Goal: Information Seeking & Learning: Find specific page/section

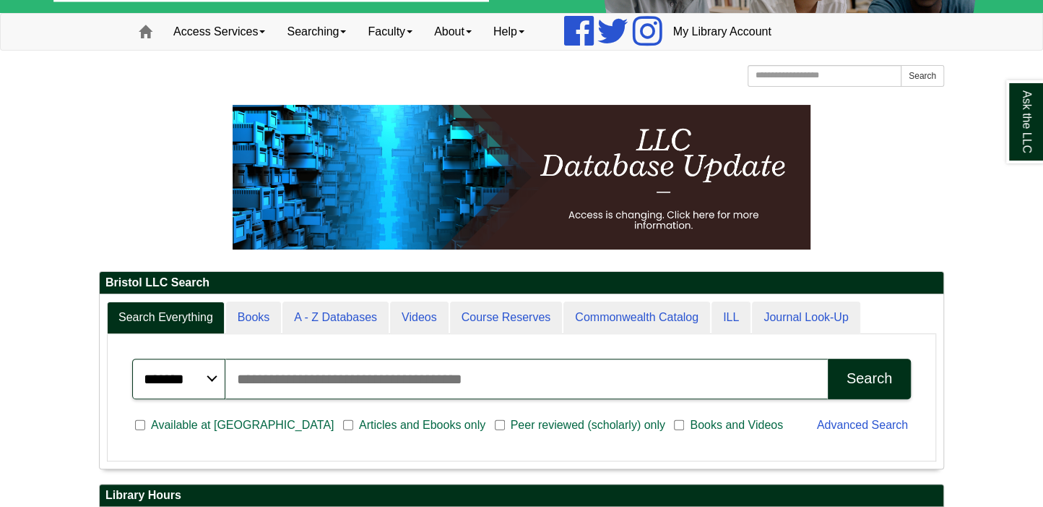
scroll to position [7, 7]
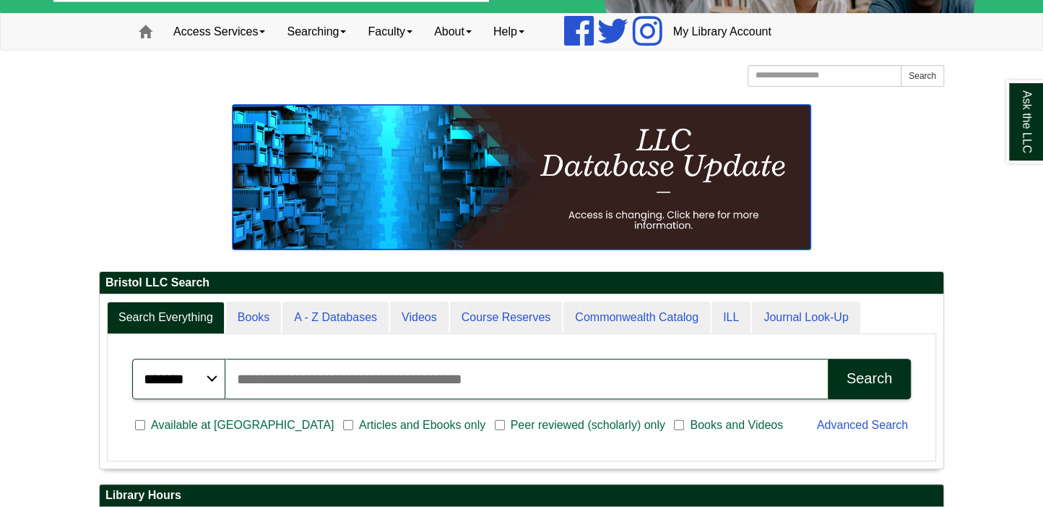
click at [645, 183] on img at bounding box center [522, 177] width 578 height 145
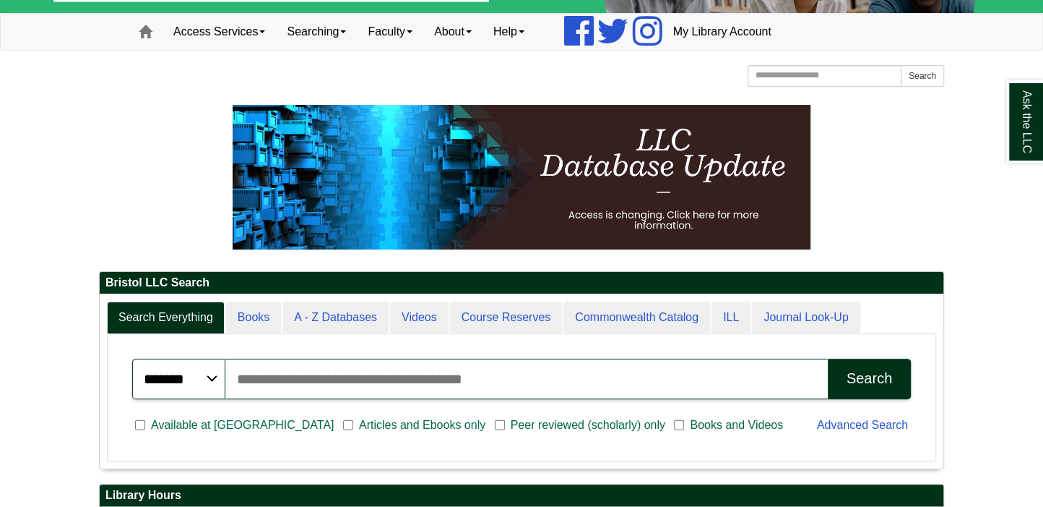
scroll to position [173, 844]
click at [872, 33] on div "Access Services Access Services Policies Chromebooks Specialty Database Instruc…" at bounding box center [522, 32] width 824 height 36
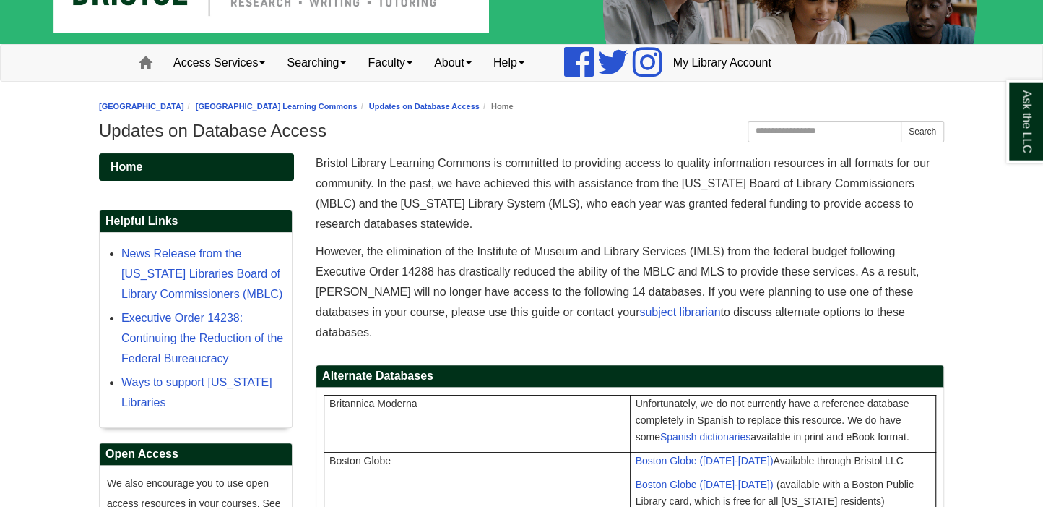
scroll to position [99, 0]
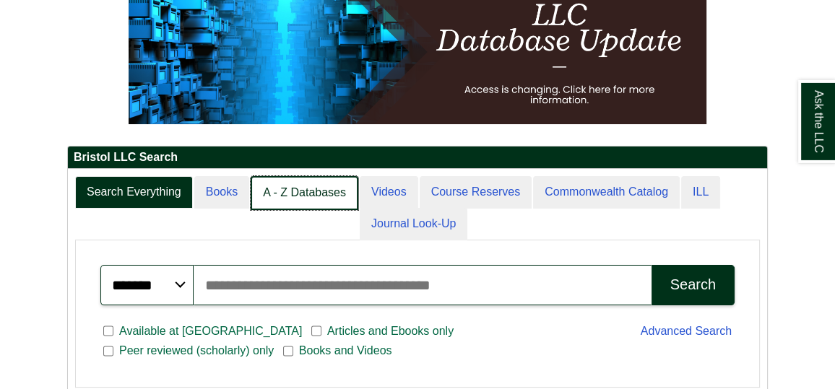
scroll to position [205, 0]
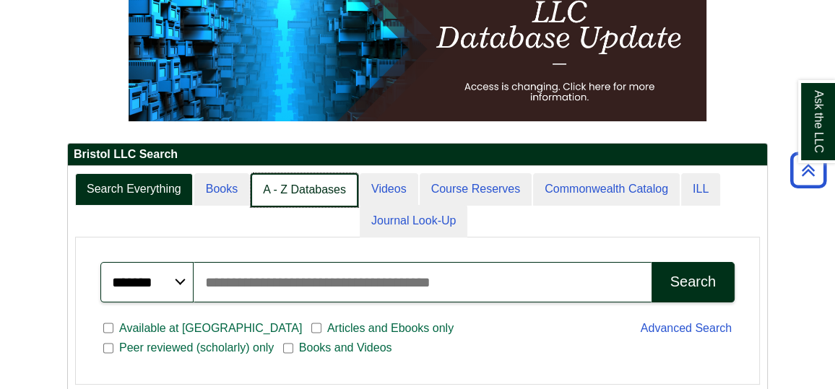
click at [291, 207] on link "A - Z Databases" at bounding box center [305, 190] width 108 height 34
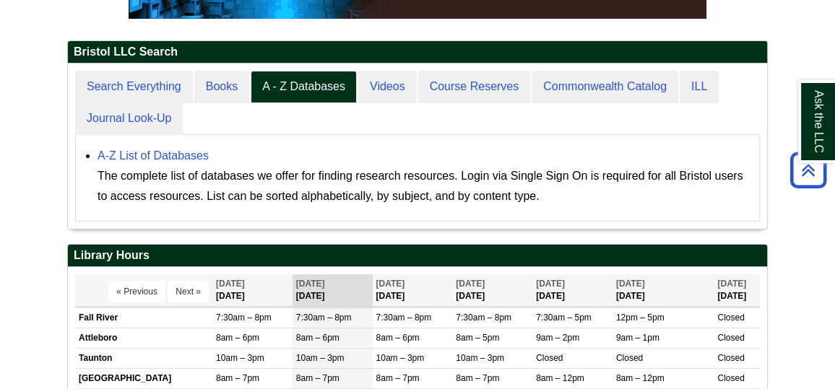
scroll to position [257, 520]
click at [142, 162] on link "A-Z List of Databases" at bounding box center [153, 156] width 111 height 12
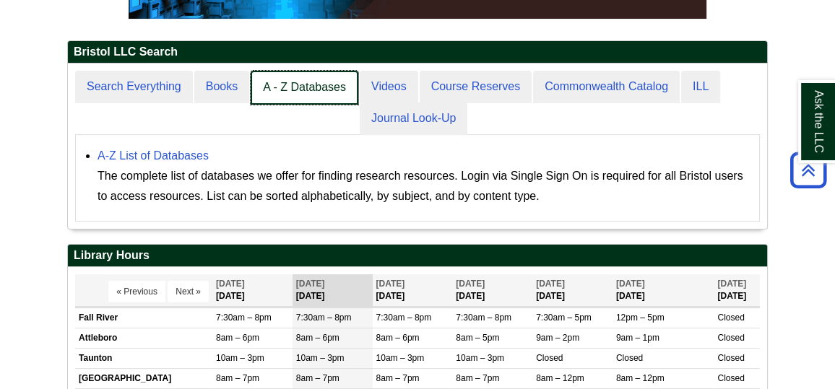
click at [298, 105] on link "A - Z Databases" at bounding box center [305, 88] width 108 height 34
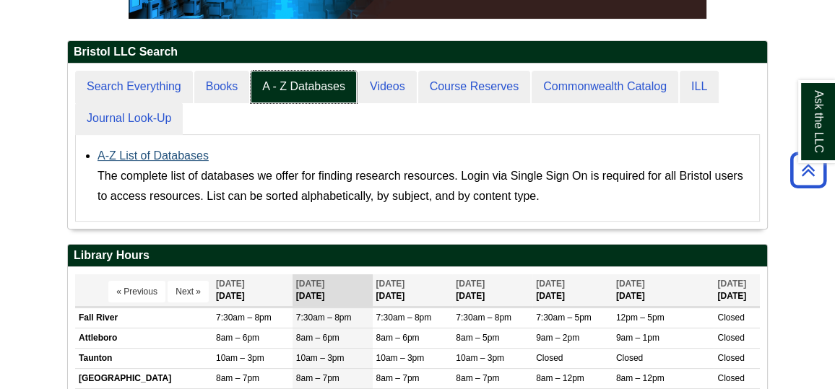
scroll to position [7, 7]
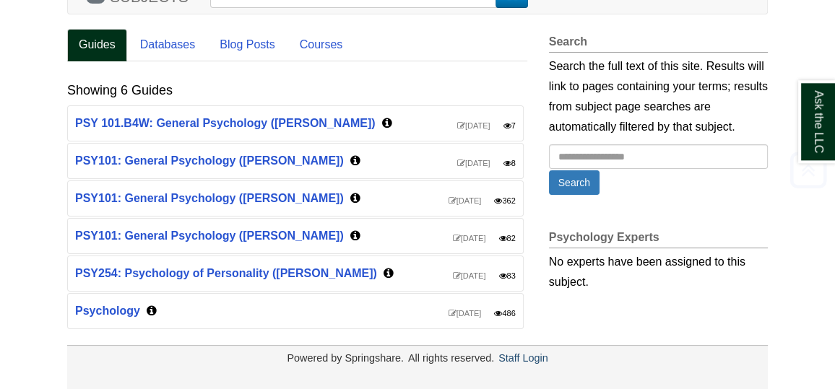
scroll to position [278, 0]
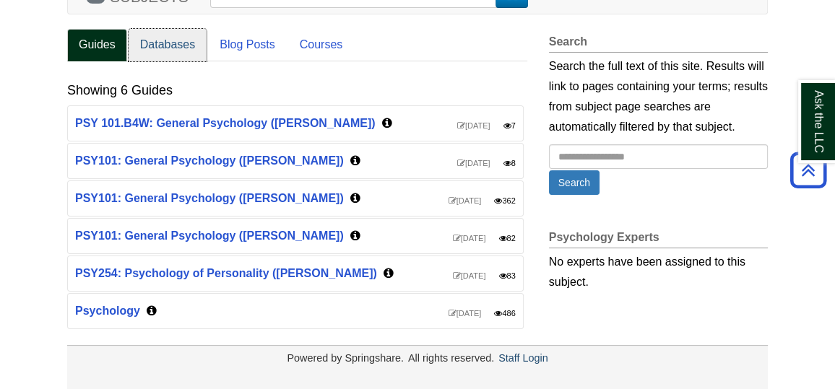
click at [165, 46] on link "Databases" at bounding box center [168, 45] width 79 height 33
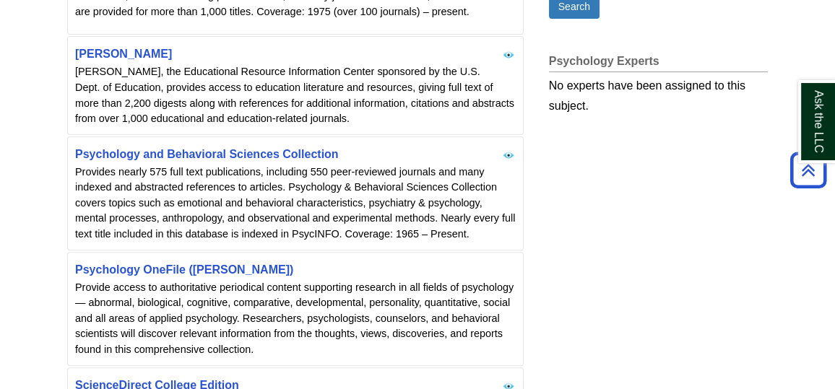
scroll to position [483, 0]
